Goal: Transaction & Acquisition: Purchase product/service

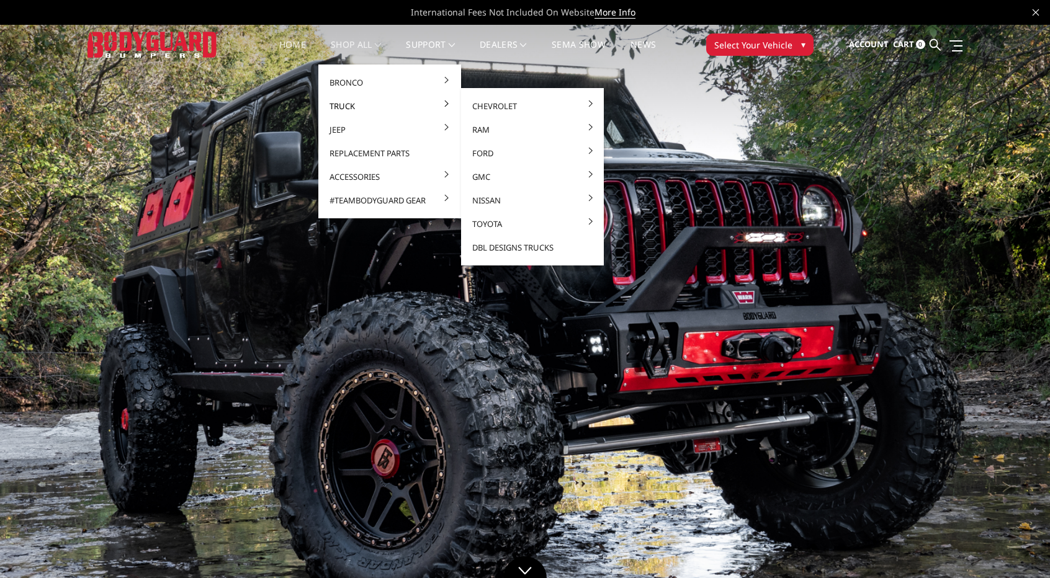
click at [354, 104] on link "Truck" at bounding box center [389, 106] width 133 height 24
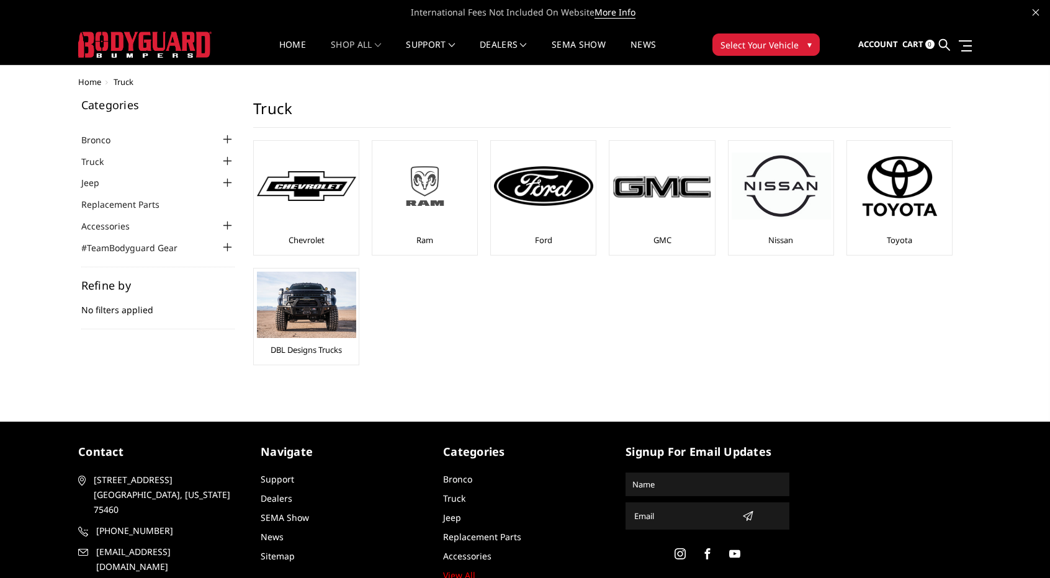
click at [421, 178] on img at bounding box center [424, 186] width 99 height 56
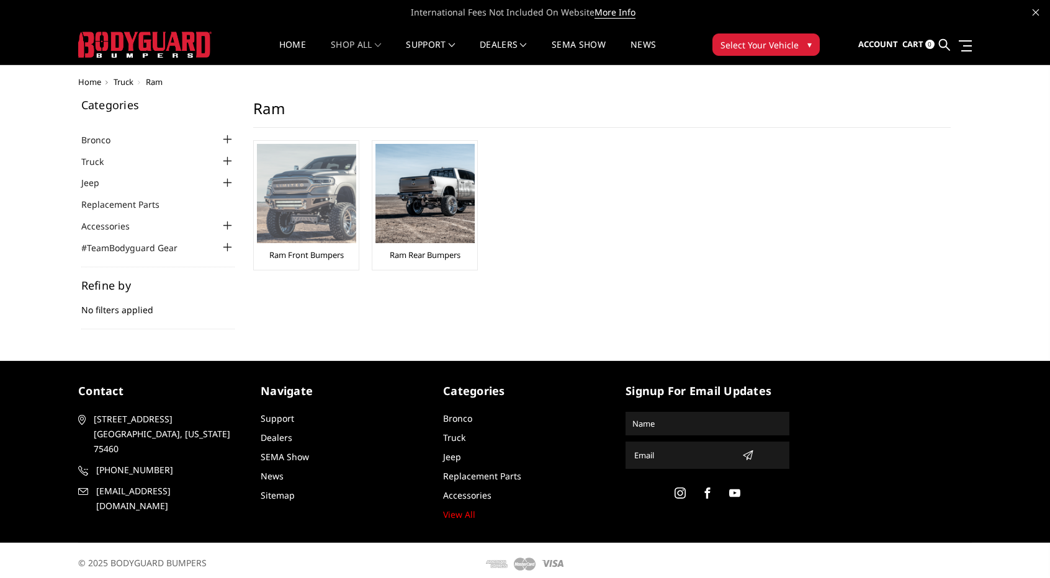
drag, startPoint x: 325, startPoint y: 175, endPoint x: 339, endPoint y: 185, distance: 16.9
drag, startPoint x: 339, startPoint y: 185, endPoint x: 299, endPoint y: 191, distance: 40.1
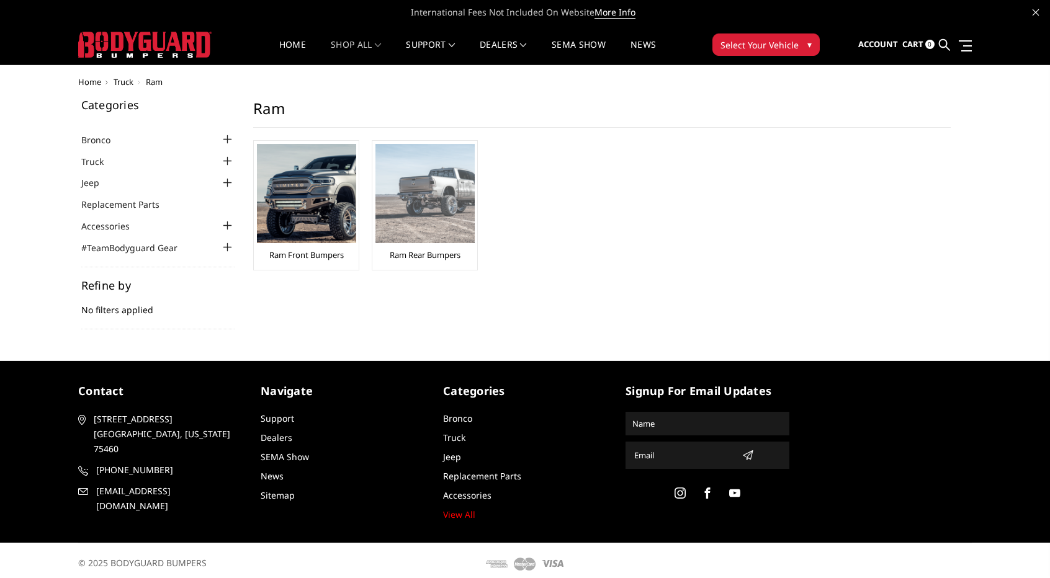
drag, startPoint x: 415, startPoint y: 192, endPoint x: 421, endPoint y: 197, distance: 7.9
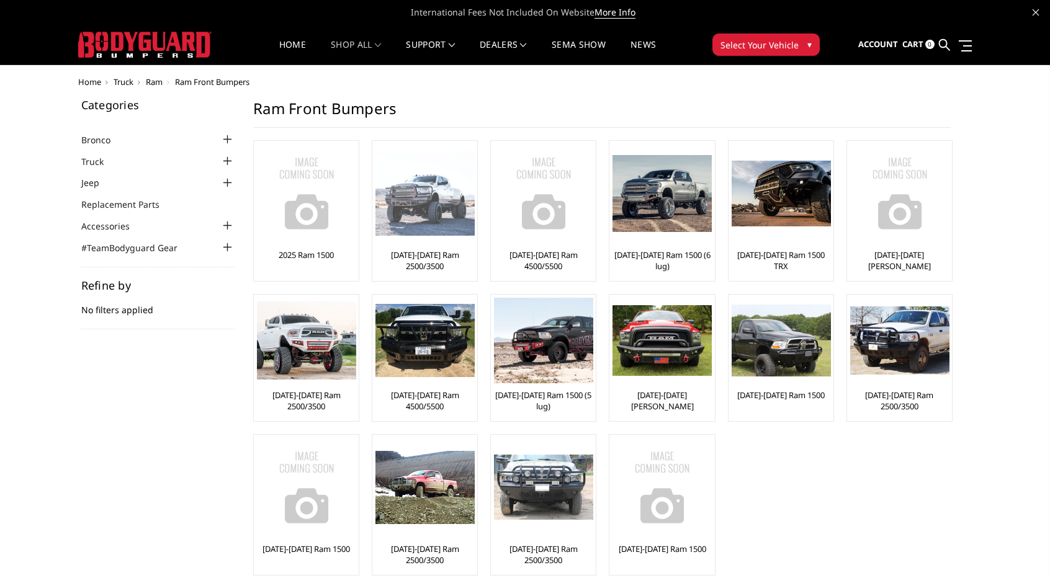
click at [436, 210] on img at bounding box center [424, 193] width 99 height 85
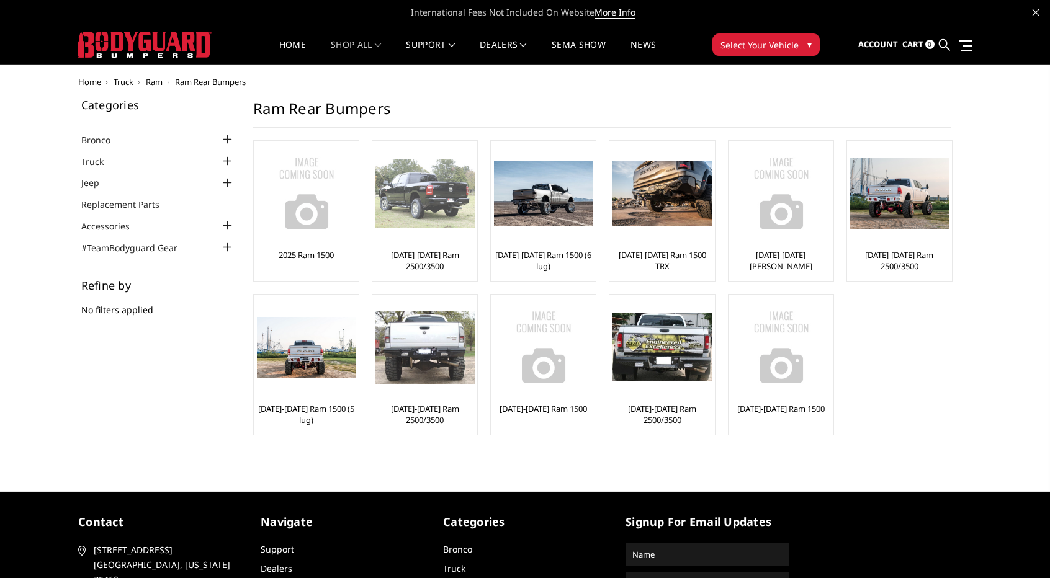
click at [424, 206] on img at bounding box center [424, 194] width 99 height 70
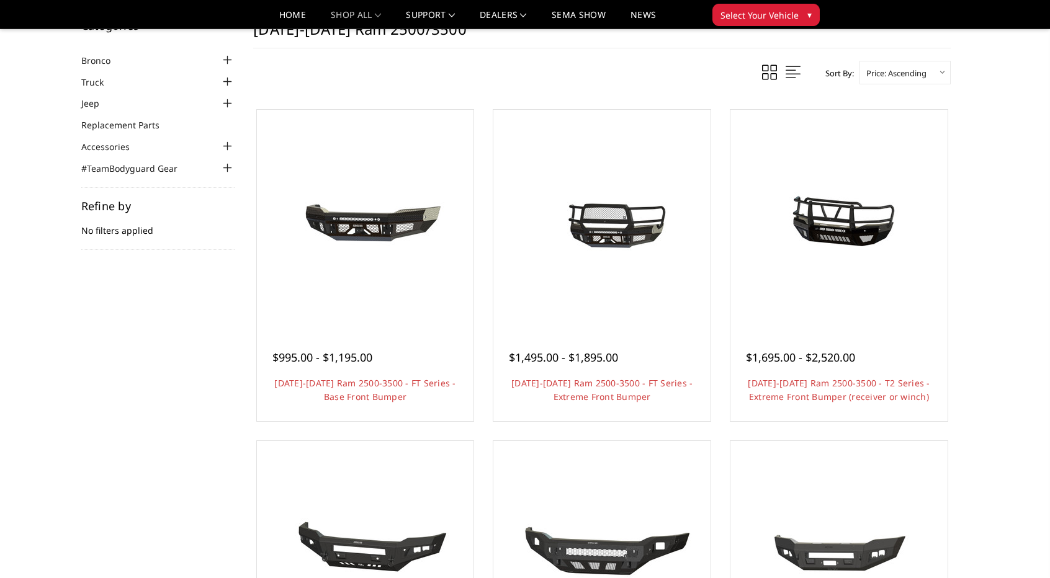
scroll to position [372, 0]
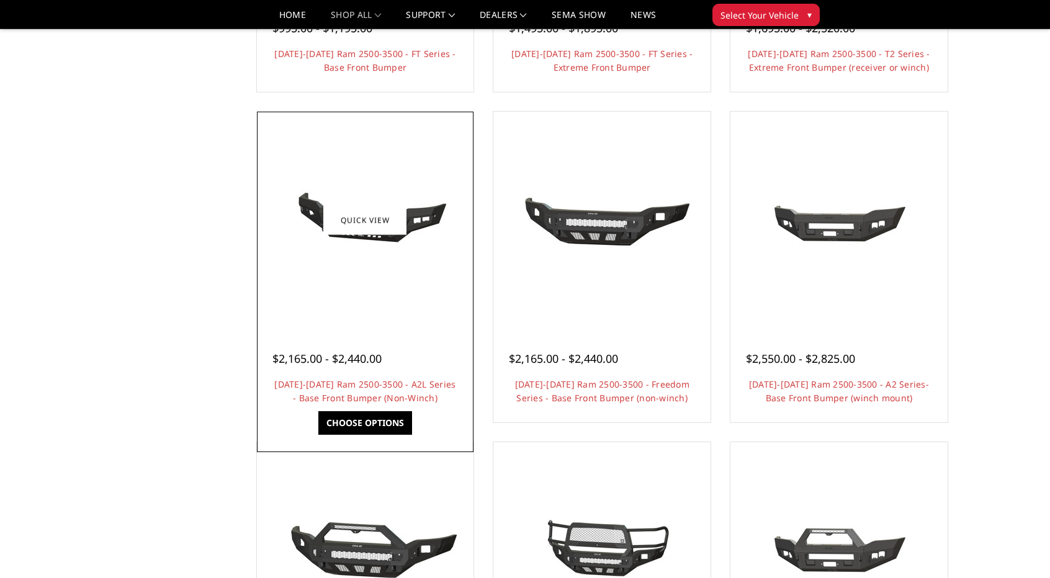
click at [346, 172] on div at bounding box center [365, 220] width 211 height 211
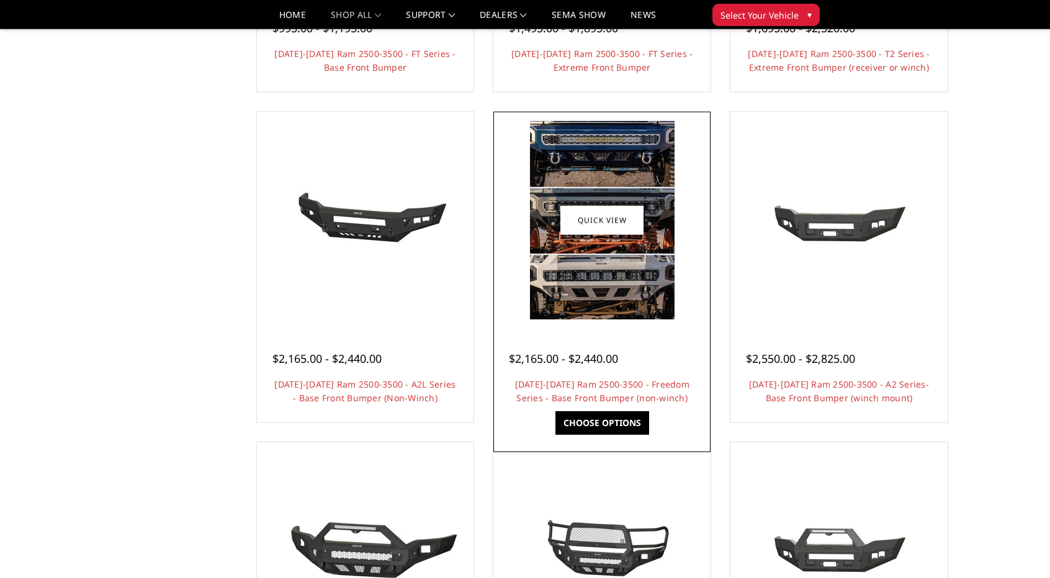
click at [561, 169] on img at bounding box center [602, 220] width 145 height 199
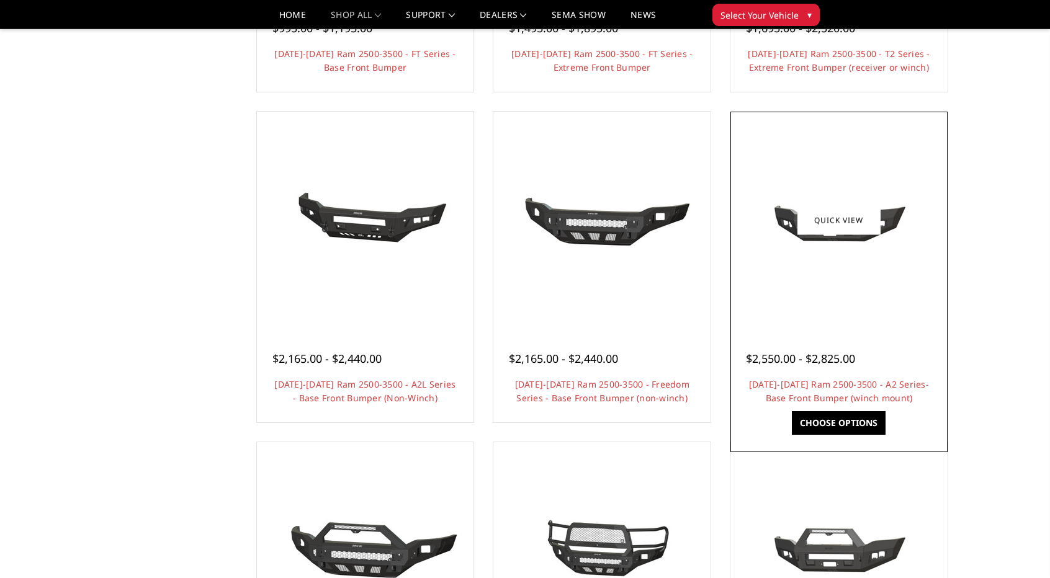
drag, startPoint x: 809, startPoint y: 159, endPoint x: 819, endPoint y: 158, distance: 10.0
click at [810, 159] on div at bounding box center [839, 220] width 211 height 211
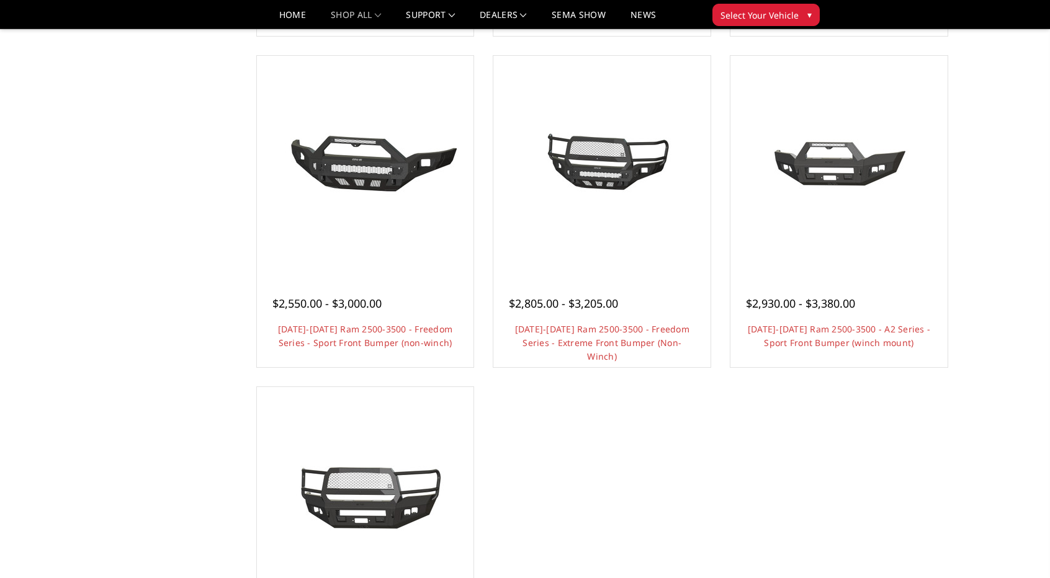
scroll to position [1055, 0]
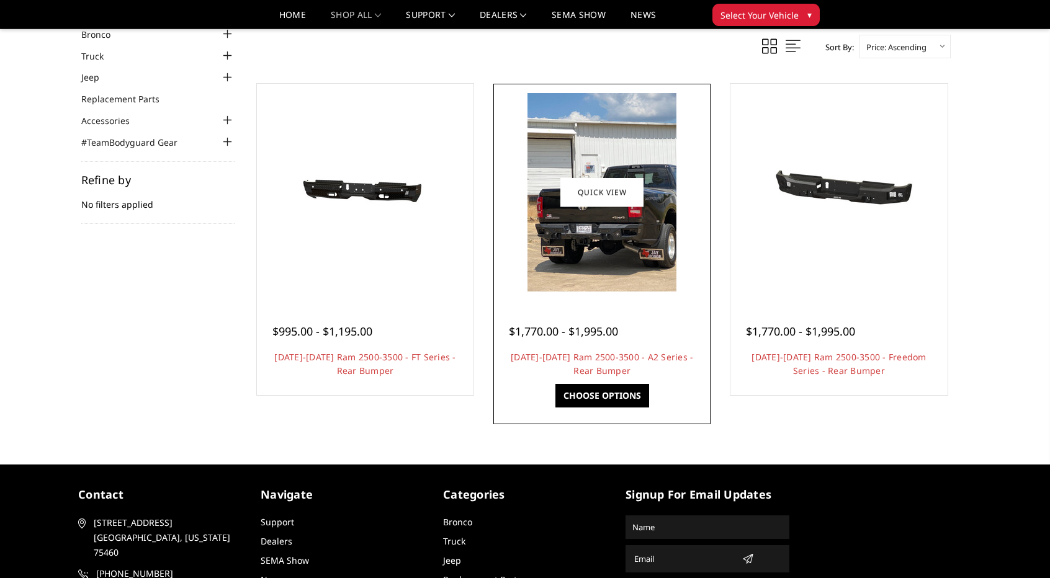
scroll to position [55, 0]
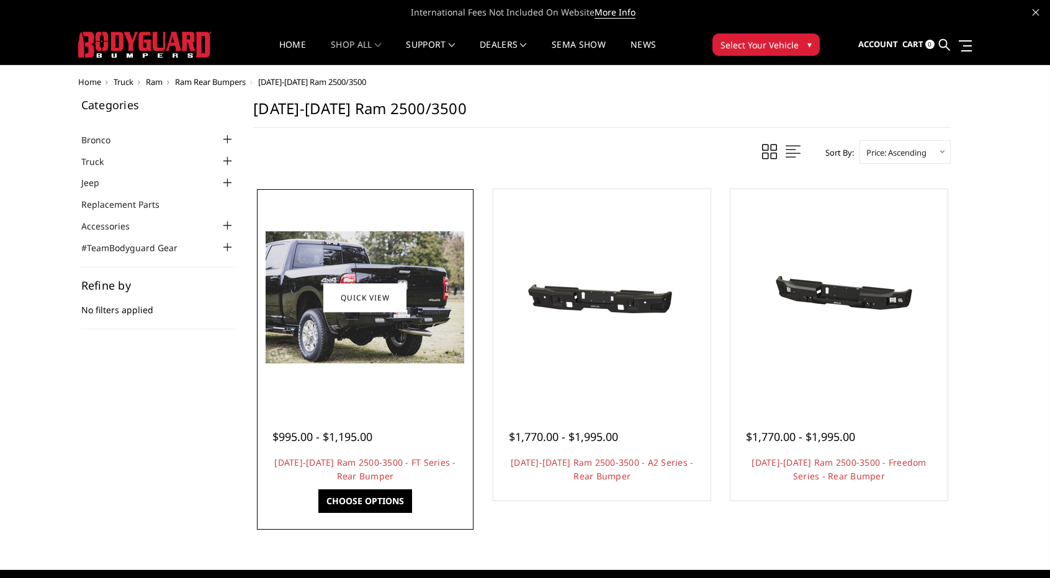
click at [390, 338] on img at bounding box center [365, 297] width 199 height 132
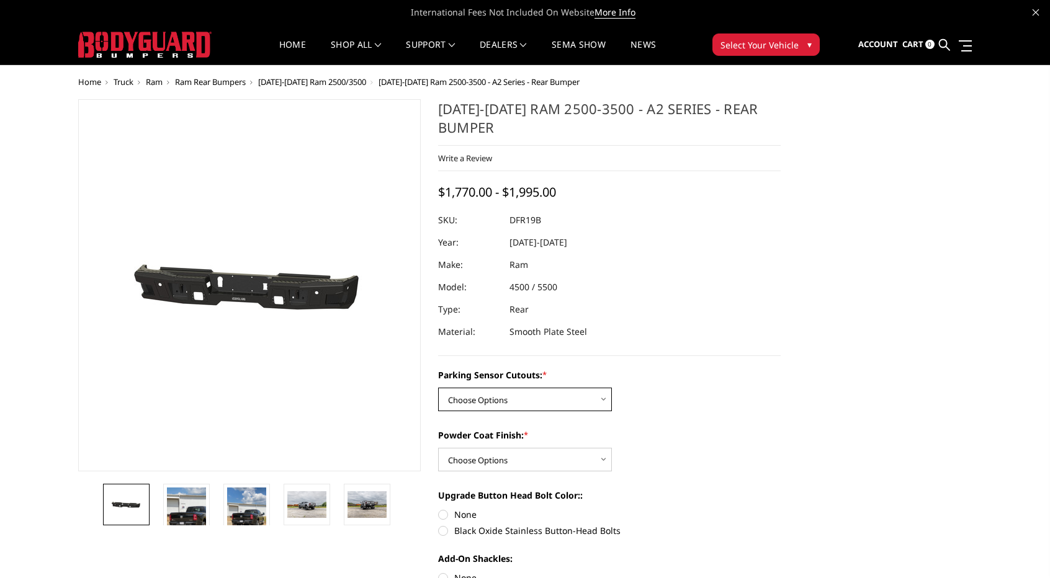
click at [545, 390] on select "Choose Options No - Without Parking Sensor Cutouts Yes - With Parking Sensor Cu…" at bounding box center [525, 400] width 174 height 24
select select "2164"
click at [438, 388] on select "Choose Options No - Without Parking Sensor Cutouts Yes - With Parking Sensor Cu…" at bounding box center [525, 400] width 174 height 24
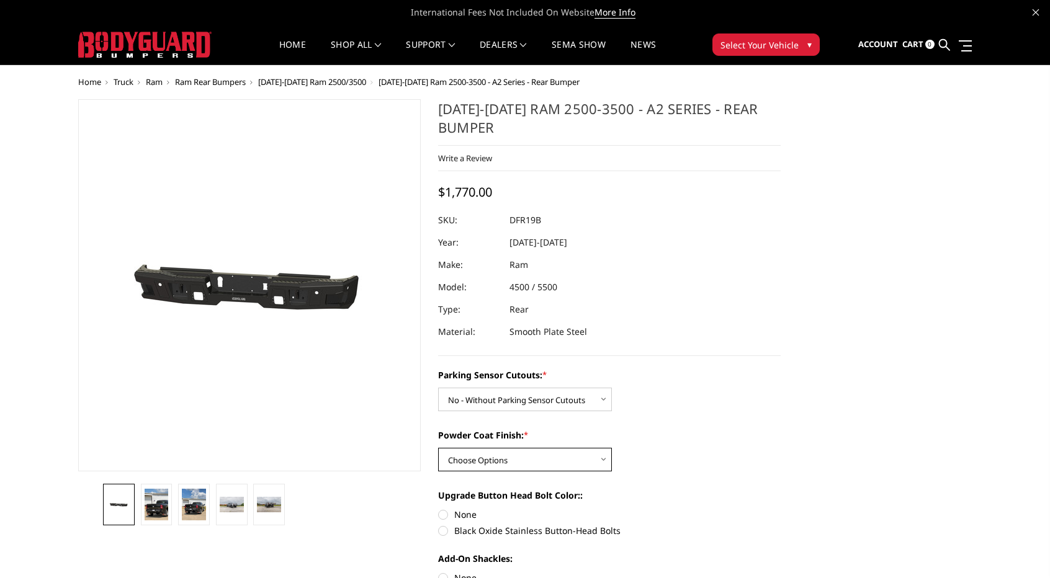
click at [570, 448] on select "Choose Options Bare Metal Textured Black Powder Coat" at bounding box center [525, 460] width 174 height 24
select select "2166"
click at [438, 448] on select "Choose Options Bare Metal Textured Black Powder Coat" at bounding box center [525, 460] width 174 height 24
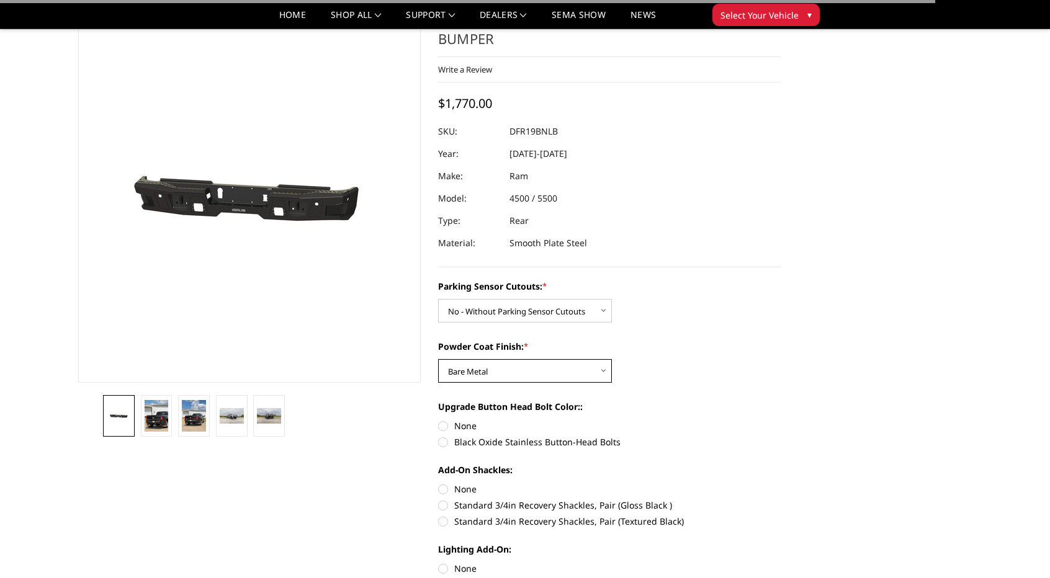
scroll to position [62, 0]
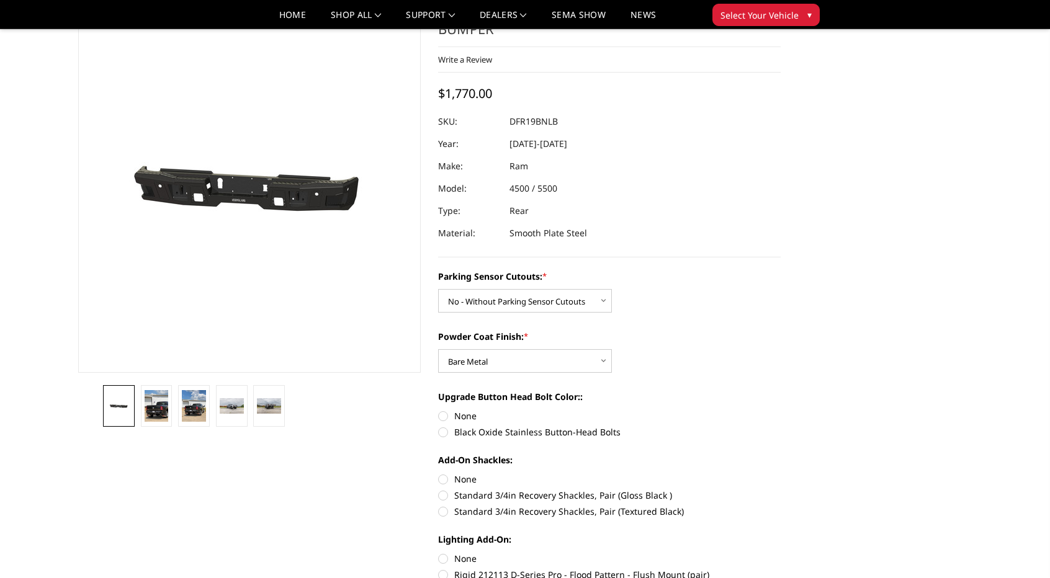
click at [441, 416] on label "None" at bounding box center [609, 416] width 343 height 13
click at [439, 410] on input "None" at bounding box center [438, 410] width 1 height 1
radio input "true"
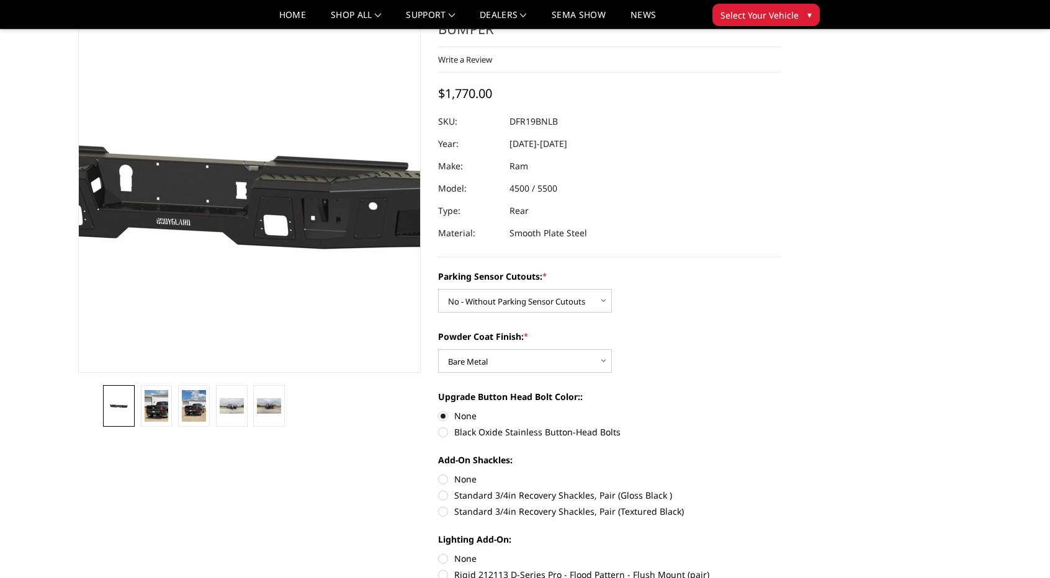
click at [281, 184] on img at bounding box center [201, 187] width 794 height 356
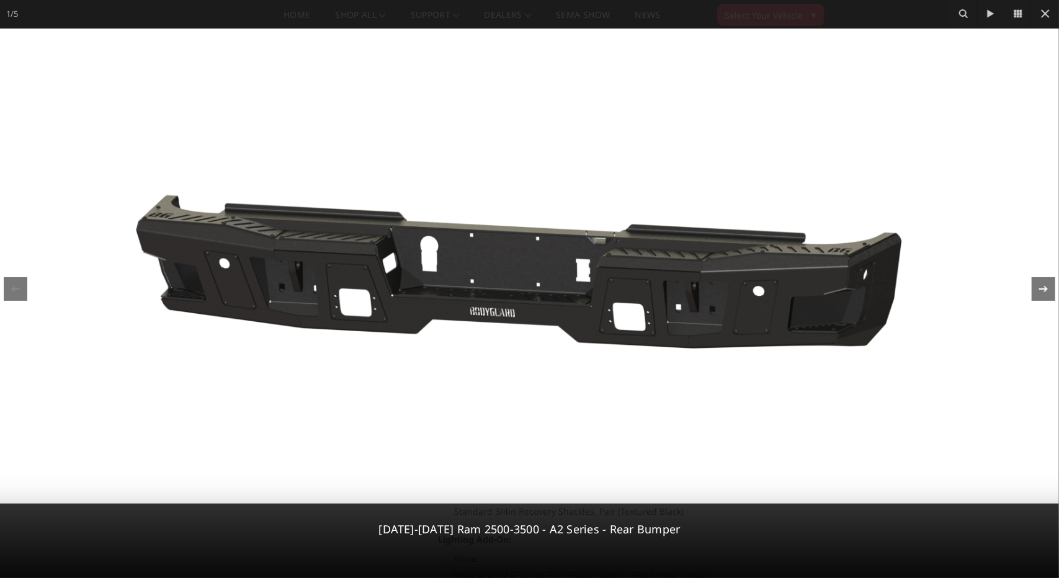
click at [1041, 288] on icon at bounding box center [1043, 289] width 15 height 15
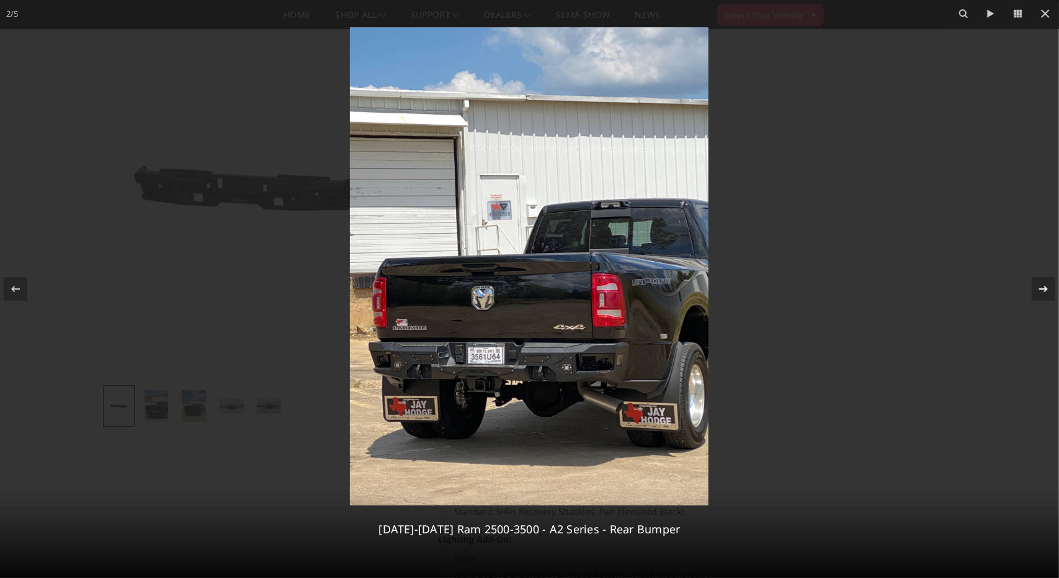
click at [1041, 288] on icon at bounding box center [1043, 289] width 15 height 15
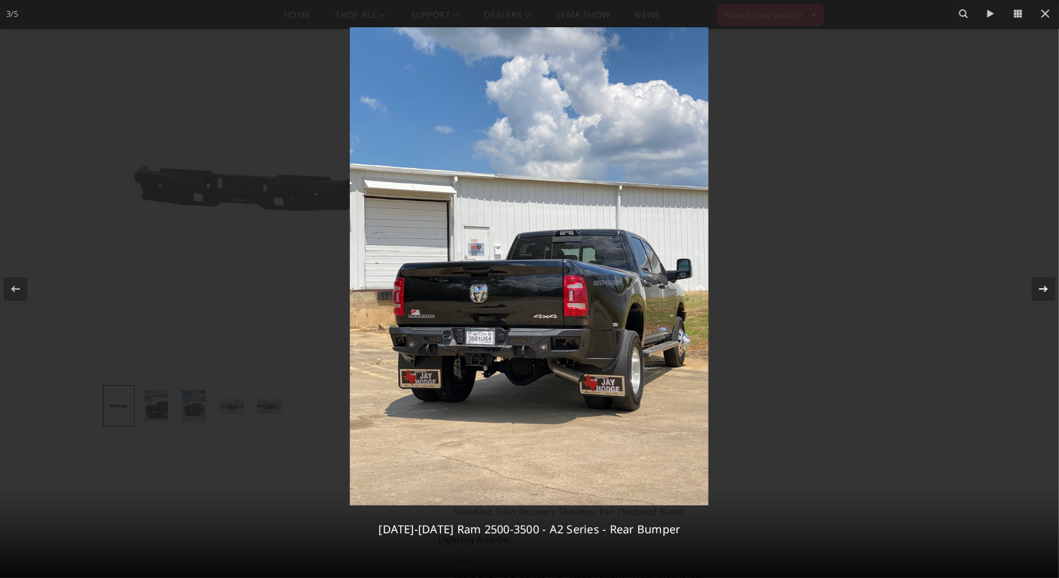
click at [1041, 288] on icon at bounding box center [1043, 289] width 15 height 15
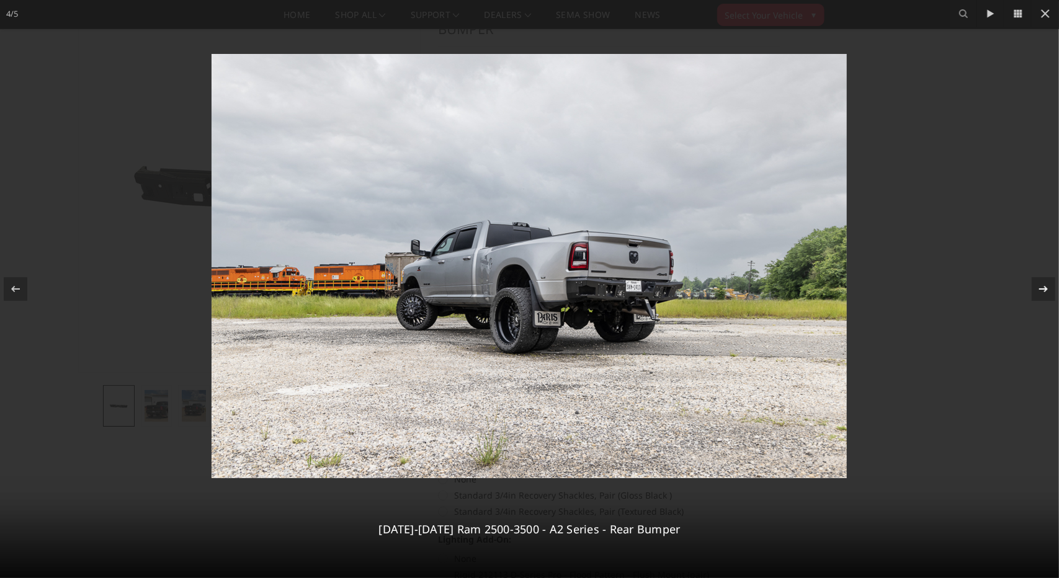
click at [1041, 288] on icon at bounding box center [1043, 289] width 15 height 15
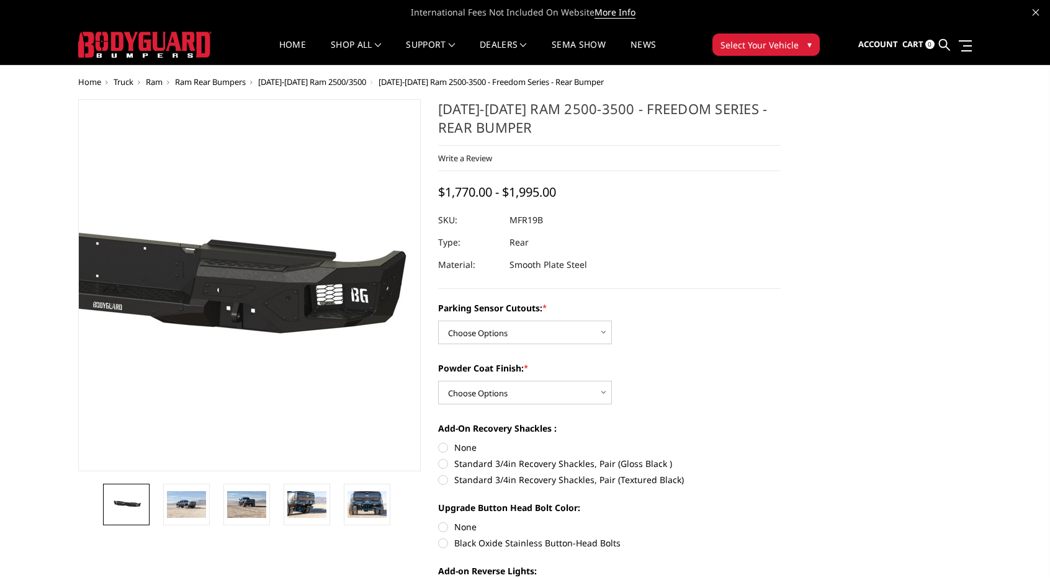
click at [352, 287] on img at bounding box center [115, 286] width 794 height 378
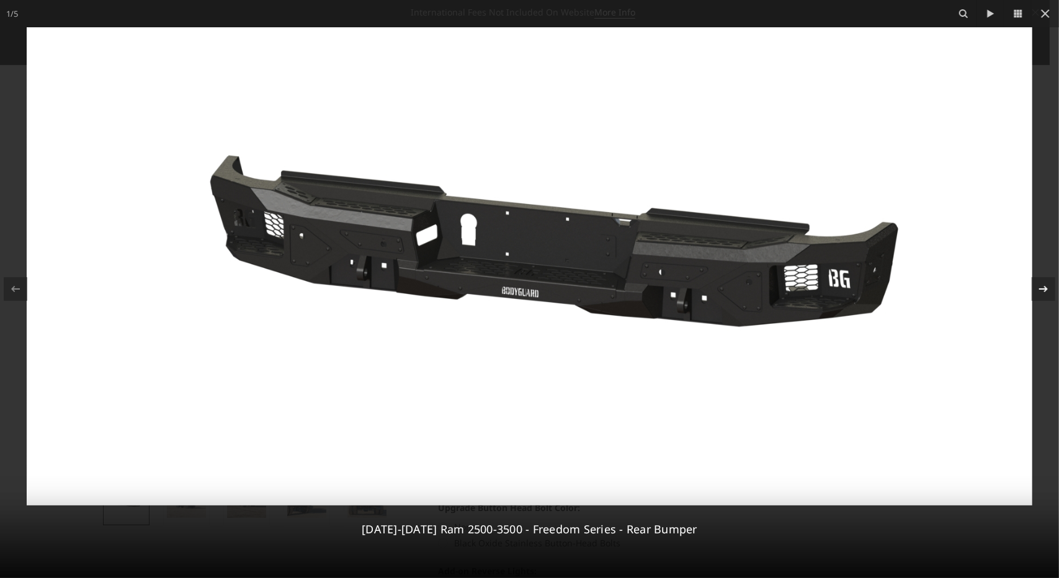
click at [1046, 284] on icon at bounding box center [1043, 289] width 15 height 15
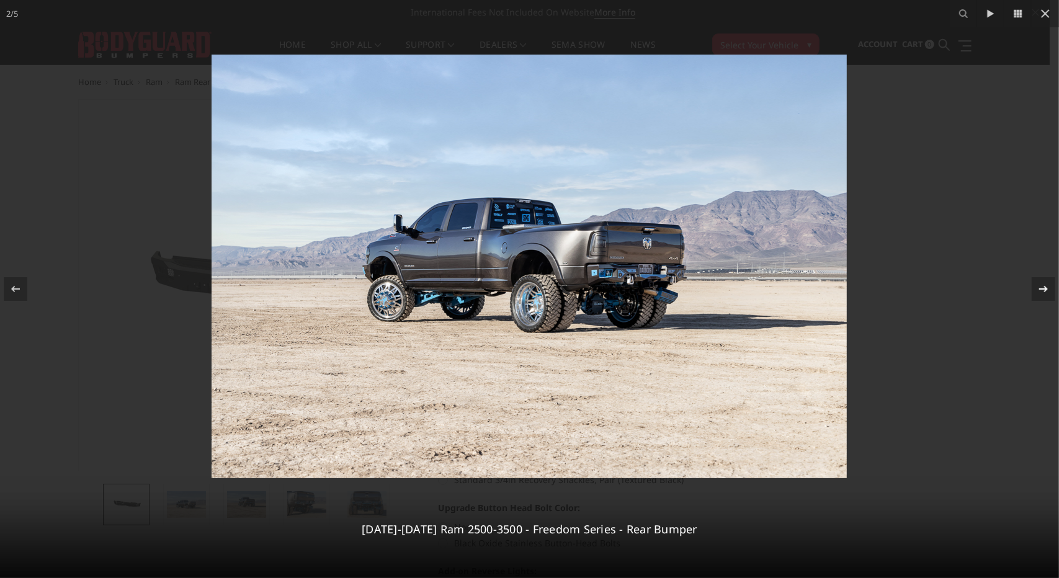
click at [1046, 284] on icon at bounding box center [1043, 289] width 15 height 15
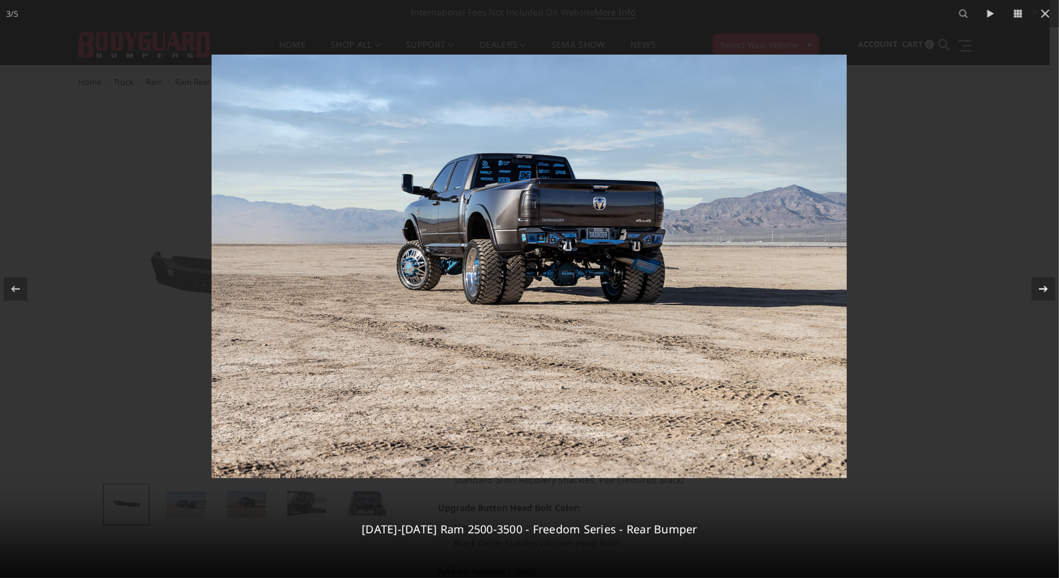
click at [1046, 284] on icon at bounding box center [1043, 289] width 15 height 15
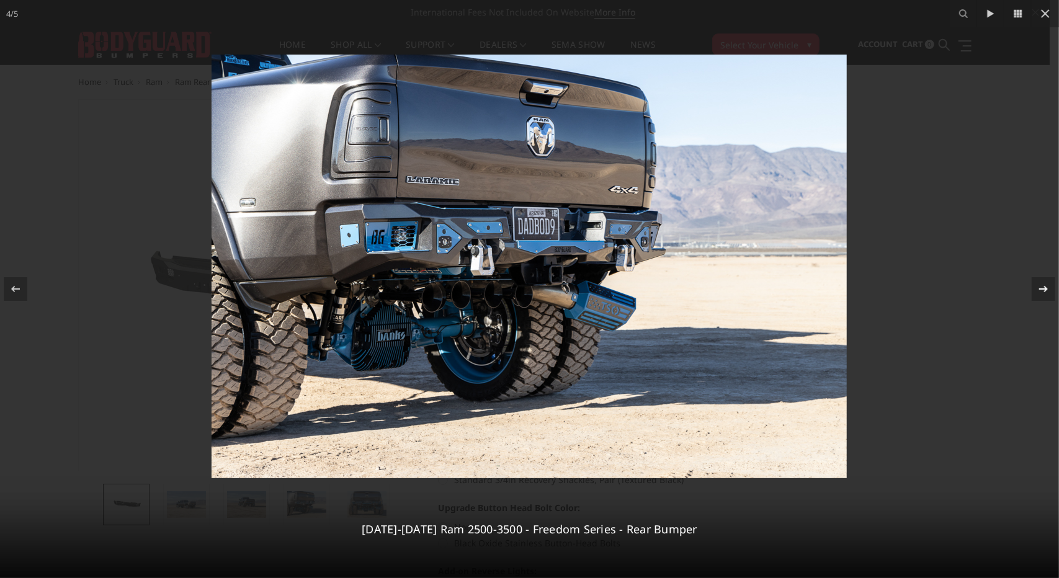
click at [1046, 284] on icon at bounding box center [1043, 289] width 15 height 15
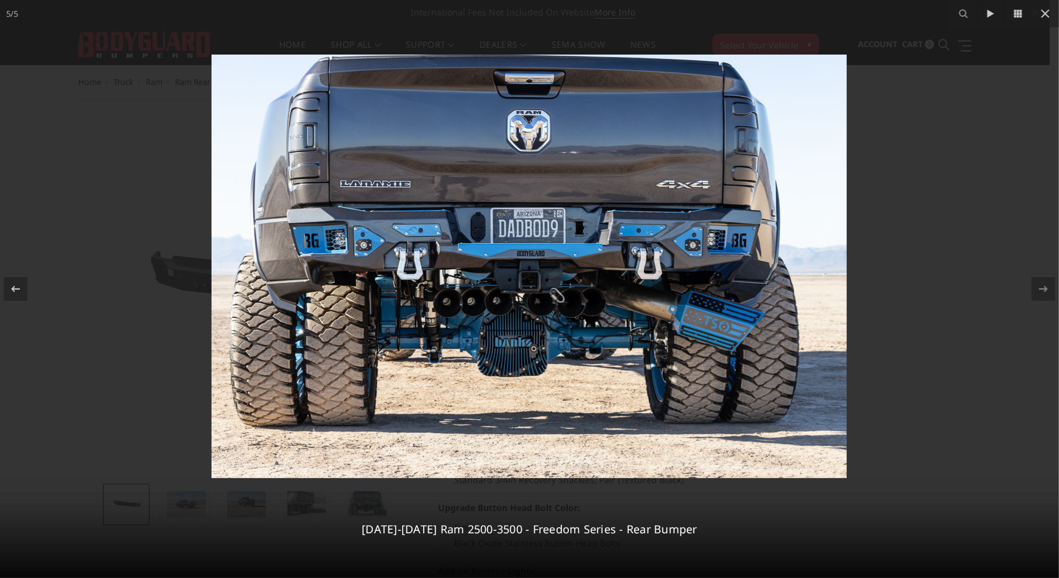
click at [972, 195] on div at bounding box center [529, 289] width 1059 height 578
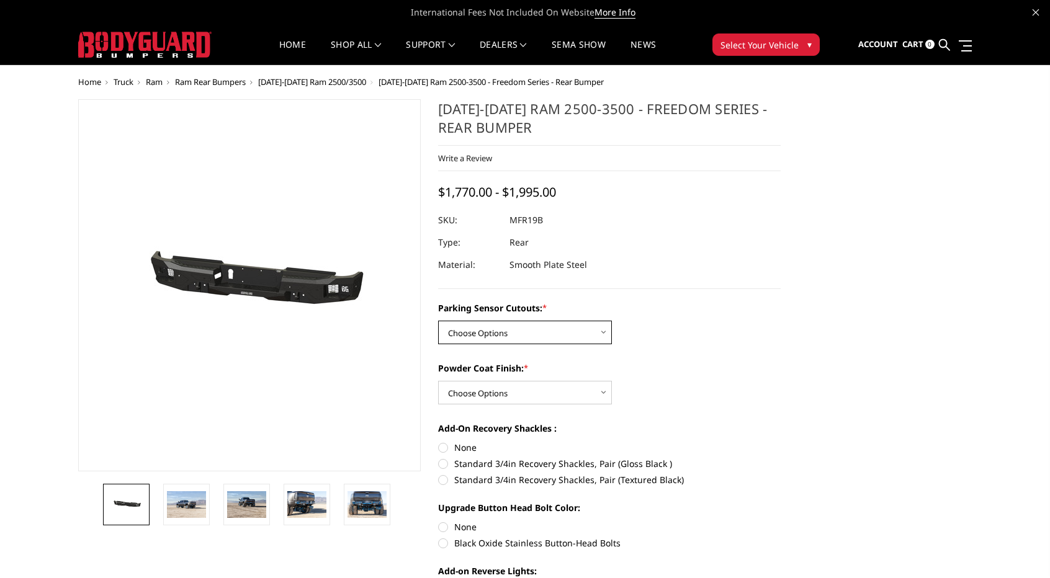
click at [518, 330] on select "Choose Options No - Without Parking Sensor Cutouts Yes - With Parking Sensor Cu…" at bounding box center [525, 333] width 174 height 24
select select "2708"
click at [438, 321] on select "Choose Options No - Without Parking Sensor Cutouts Yes - With Parking Sensor Cu…" at bounding box center [525, 333] width 174 height 24
click at [500, 385] on select "Choose Options Bare Metal Texture Black Powder Coat" at bounding box center [525, 393] width 174 height 24
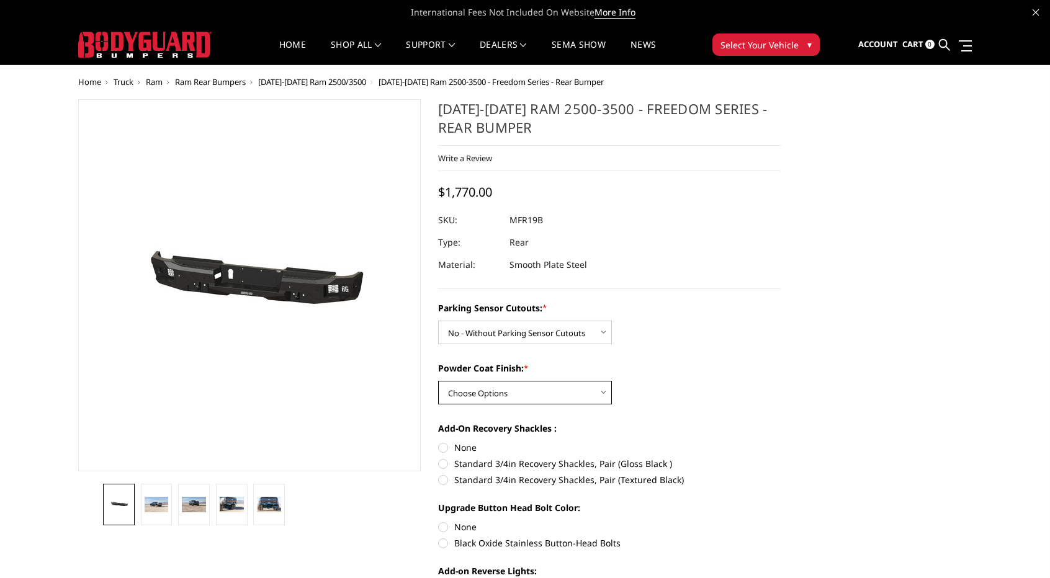
select select "2710"
click at [438, 381] on select "Choose Options Bare Metal Texture Black Powder Coat" at bounding box center [525, 393] width 174 height 24
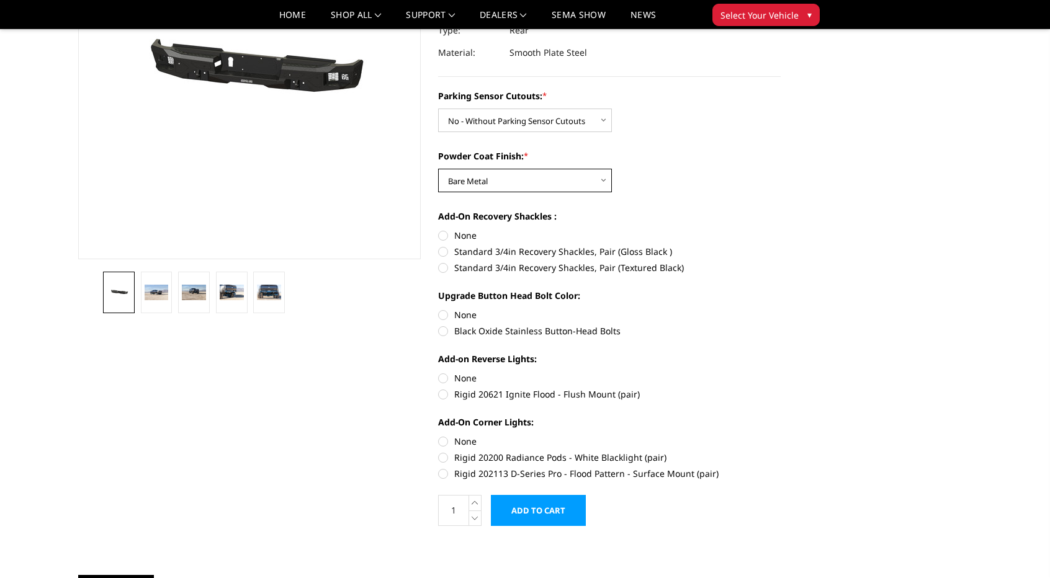
scroll to position [186, 0]
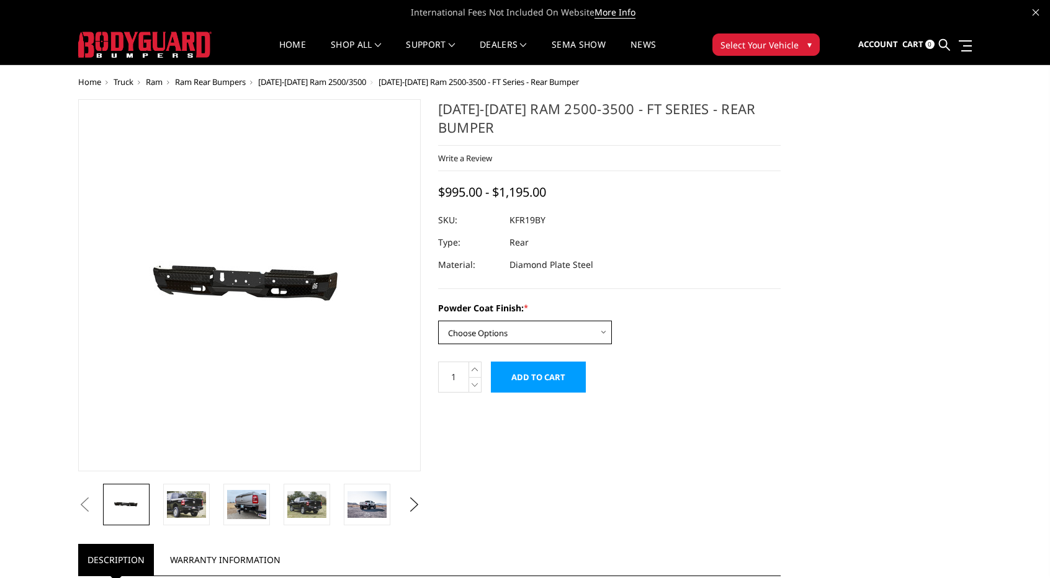
click at [551, 332] on select "Choose Options Bare Metal Gloss Black Powder Coat Textured Black Powder Coat" at bounding box center [525, 333] width 174 height 24
select select "3414"
click at [438, 321] on select "Choose Options Bare Metal Gloss Black Powder Coat Textured Black Powder Coat" at bounding box center [525, 333] width 174 height 24
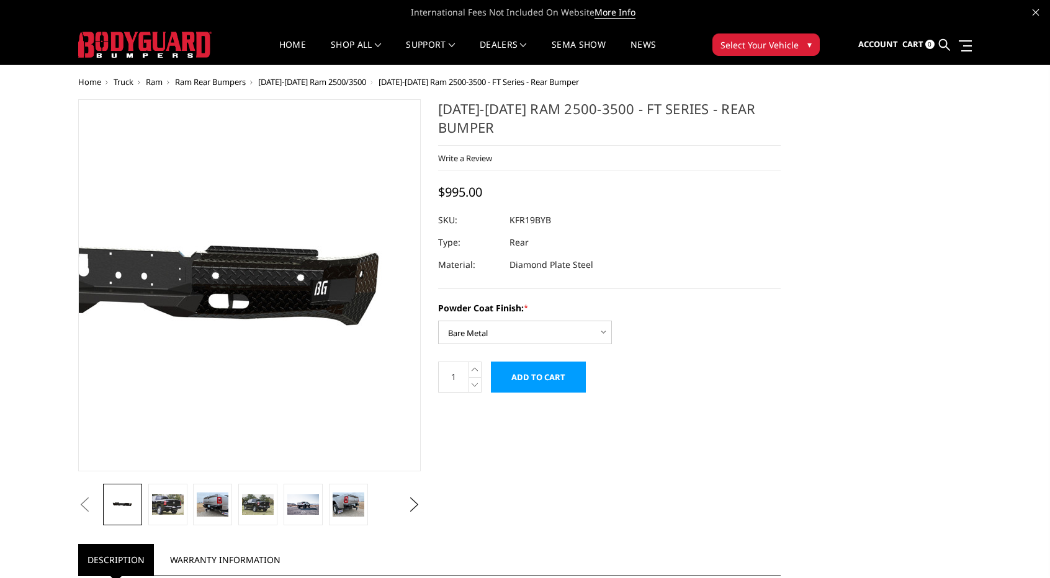
click at [322, 253] on img at bounding box center [153, 286] width 794 height 378
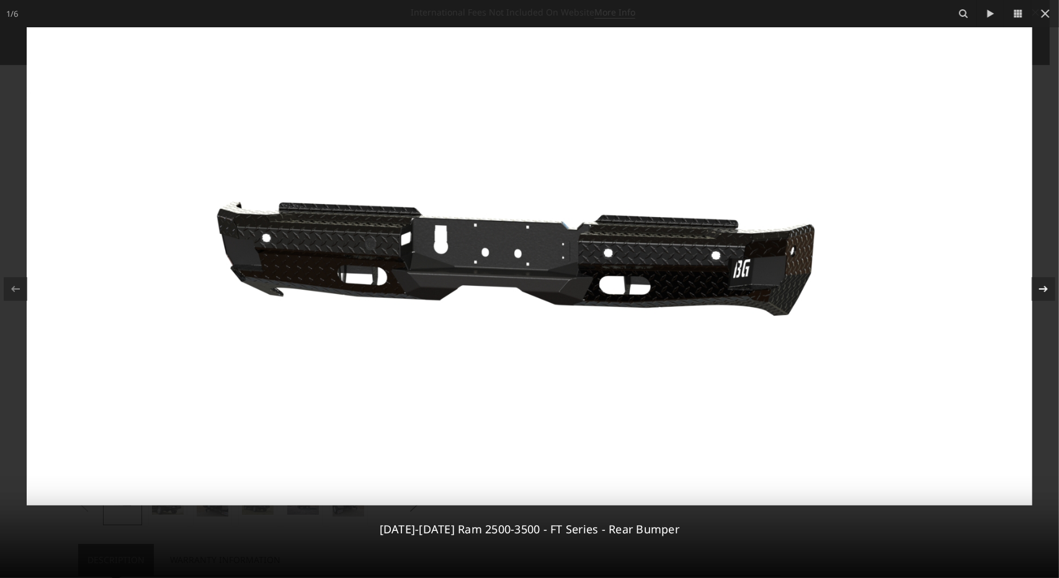
click at [1049, 291] on icon at bounding box center [1043, 289] width 15 height 15
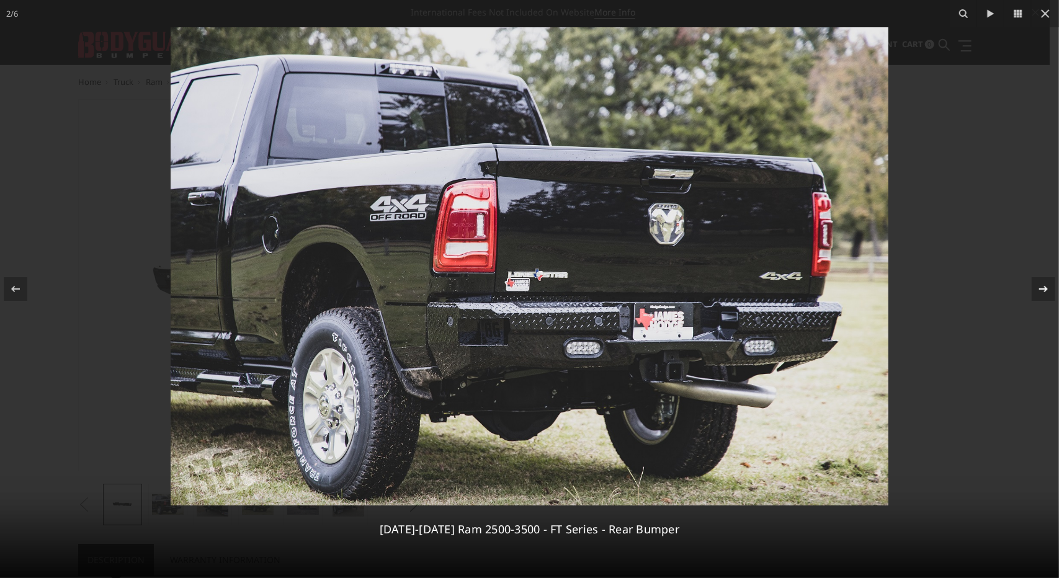
click at [1049, 291] on icon at bounding box center [1043, 289] width 15 height 15
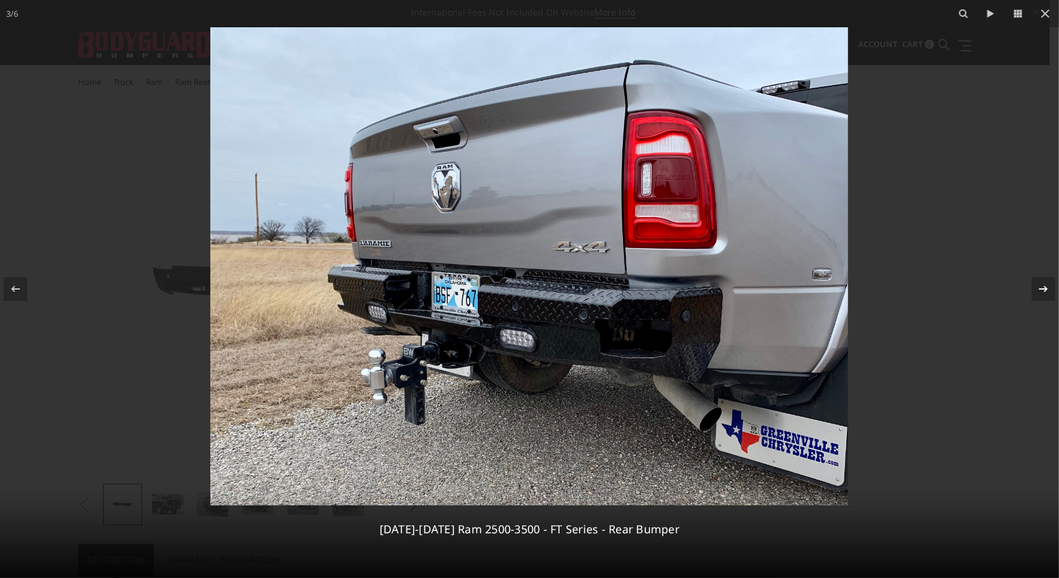
click at [1049, 291] on icon at bounding box center [1043, 289] width 15 height 15
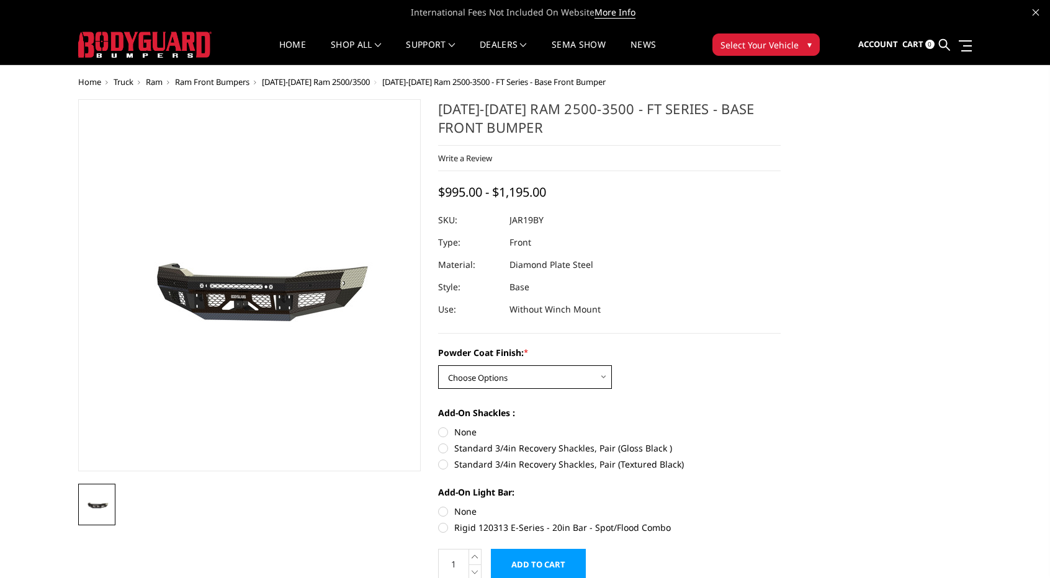
click at [537, 367] on select "Choose Options Bare Metal Gloss Black Powder Coat Textured Black Powder Coat" at bounding box center [525, 378] width 174 height 24
select select "3375"
click at [438, 366] on select "Choose Options Bare Metal Gloss Black Powder Coat Textured Black Powder Coat" at bounding box center [525, 378] width 174 height 24
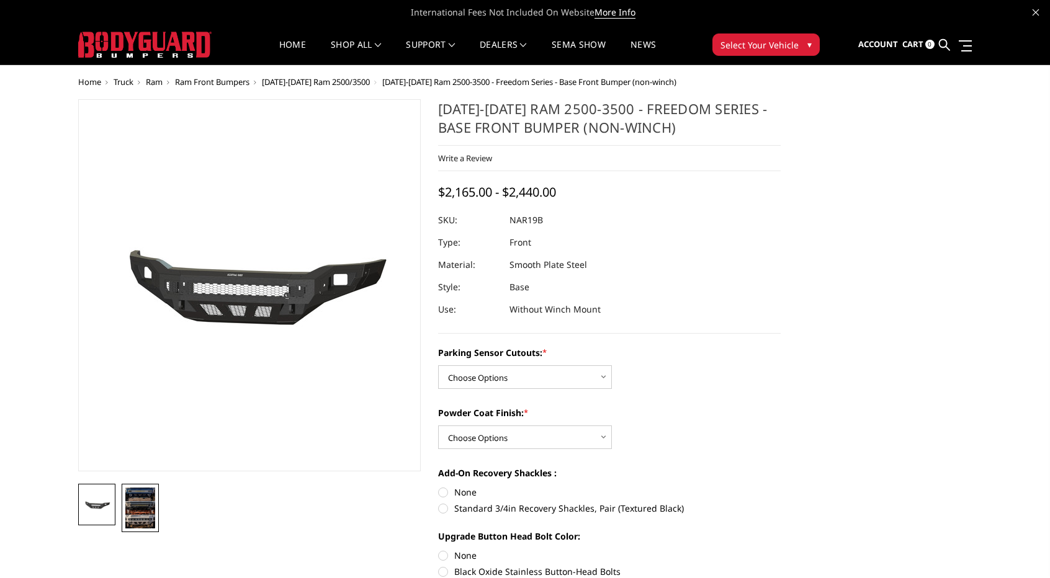
click at [144, 506] on img at bounding box center [140, 508] width 30 height 41
